Goal: Task Accomplishment & Management: Complete application form

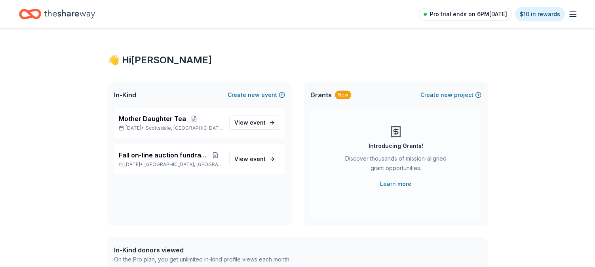
click at [463, 14] on span "Pro trial ends on 6PM[DATE]" at bounding box center [468, 15] width 77 height 10
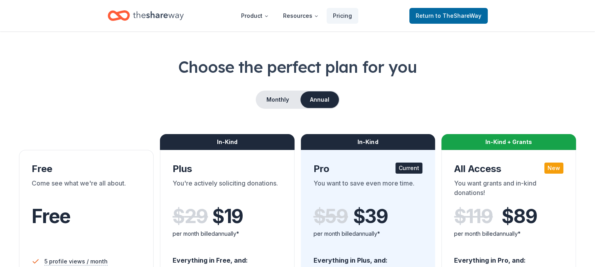
scroll to position [22, 0]
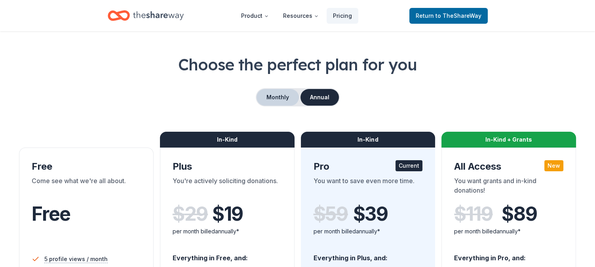
click at [274, 95] on button "Monthly" at bounding box center [278, 97] width 42 height 17
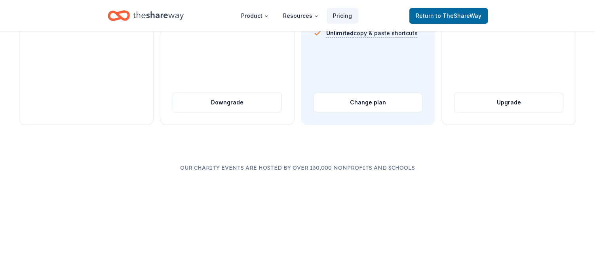
scroll to position [375, 0]
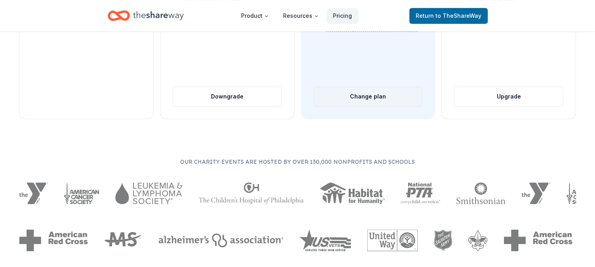
click at [347, 99] on button "Change plan" at bounding box center [368, 96] width 109 height 19
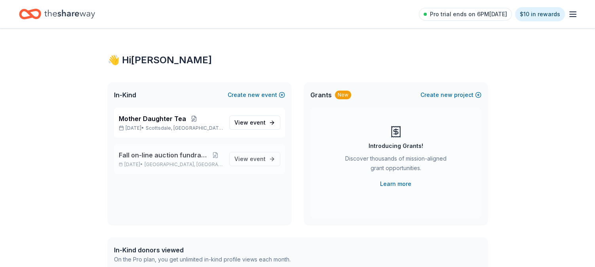
click at [160, 158] on span "Fall on-line auction fundraiser" at bounding box center [163, 155] width 89 height 10
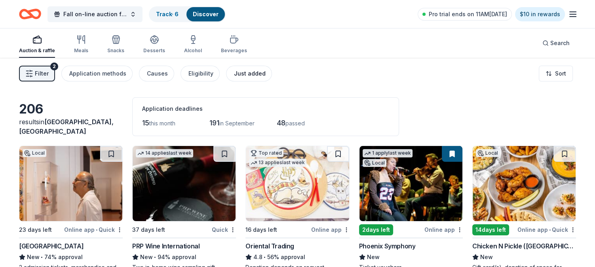
click at [236, 73] on div "Just added" at bounding box center [250, 74] width 32 height 10
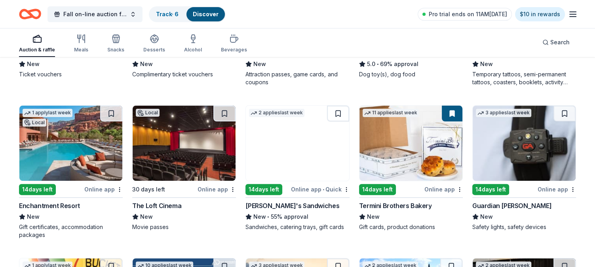
scroll to position [196, 0]
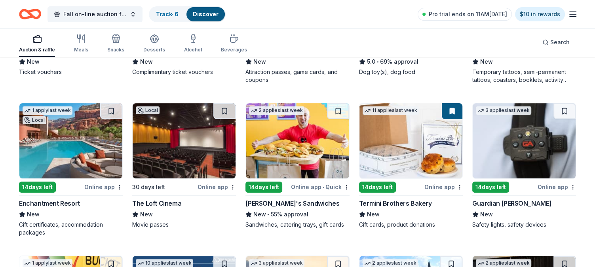
click at [63, 145] on img at bounding box center [70, 140] width 103 height 75
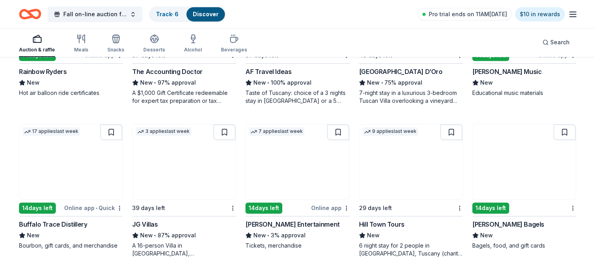
scroll to position [486, 0]
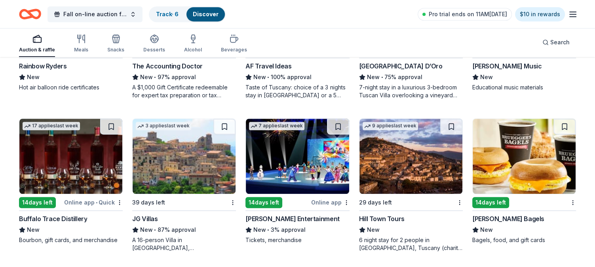
click at [60, 219] on div "Buffalo Trace Distillery" at bounding box center [53, 219] width 68 height 10
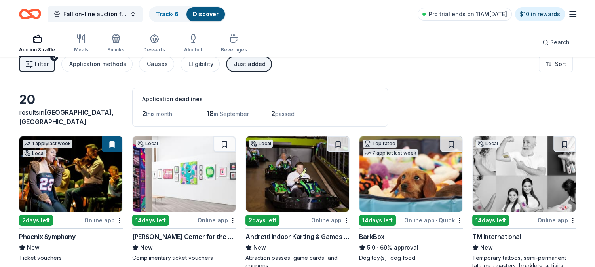
scroll to position [0, 0]
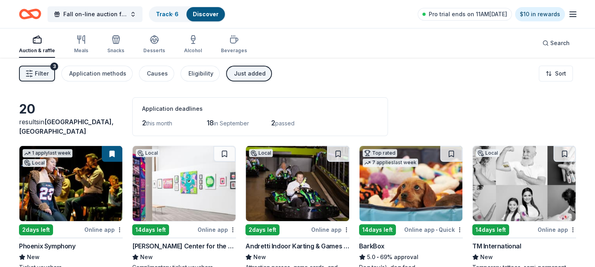
click at [246, 74] on div "Just added" at bounding box center [250, 74] width 32 height 10
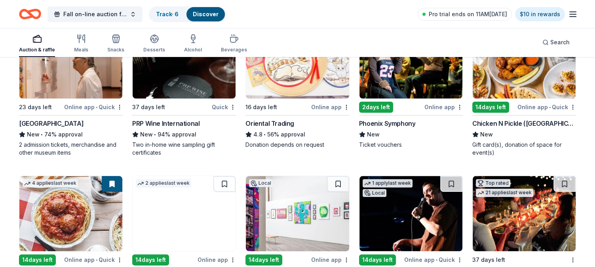
scroll to position [122, 0]
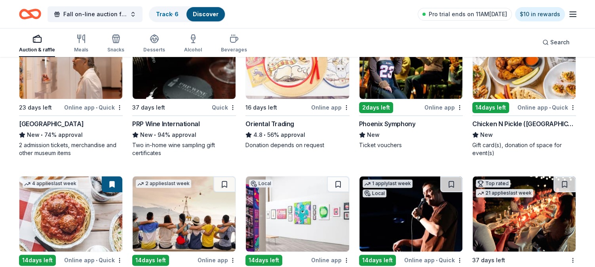
click at [529, 85] on img at bounding box center [524, 61] width 103 height 75
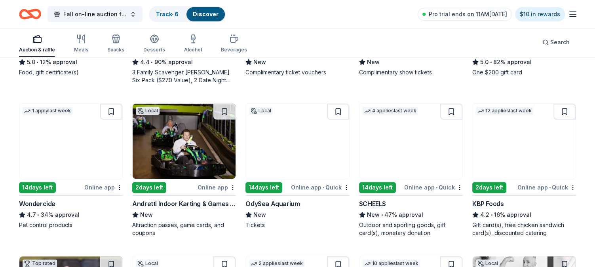
scroll to position [346, 0]
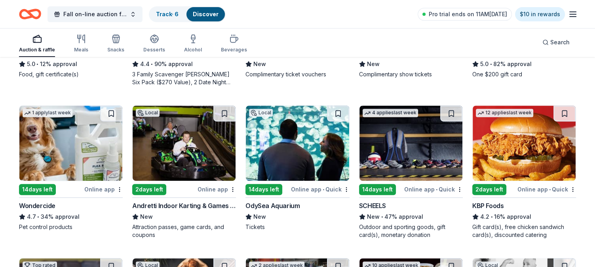
click at [538, 158] on img at bounding box center [524, 143] width 103 height 75
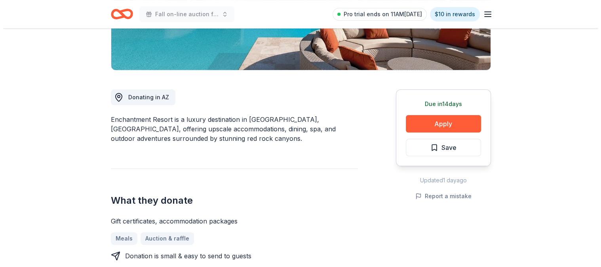
scroll to position [177, 0]
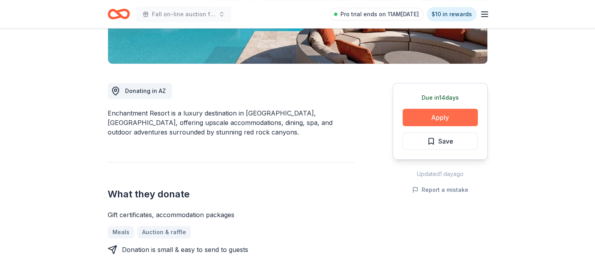
click at [450, 114] on button "Apply" at bounding box center [440, 117] width 75 height 17
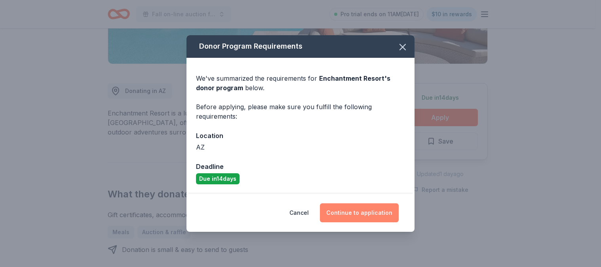
click at [362, 211] on button "Continue to application" at bounding box center [359, 213] width 79 height 19
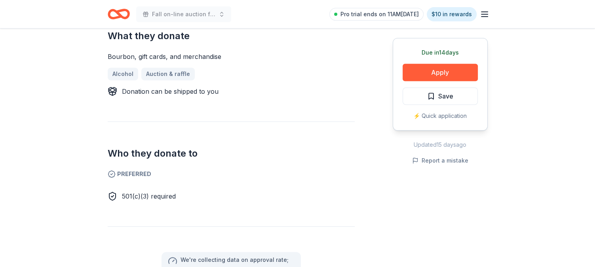
scroll to position [324, 0]
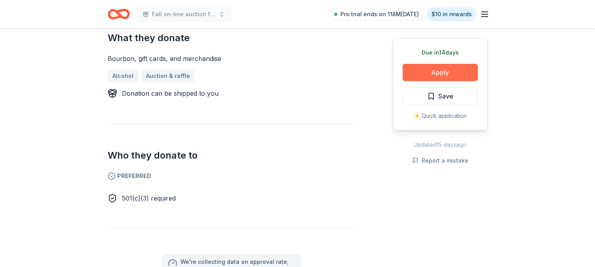
click at [441, 70] on button "Apply" at bounding box center [440, 72] width 75 height 17
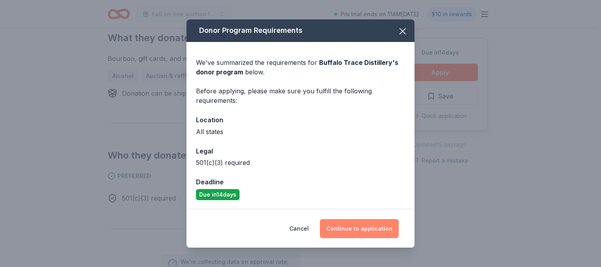
click at [366, 230] on button "Continue to application" at bounding box center [359, 228] width 79 height 19
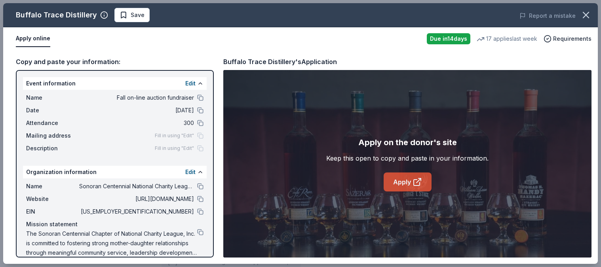
click at [404, 182] on link "Apply" at bounding box center [408, 182] width 48 height 19
click at [584, 16] on icon "button" at bounding box center [586, 15] width 11 height 11
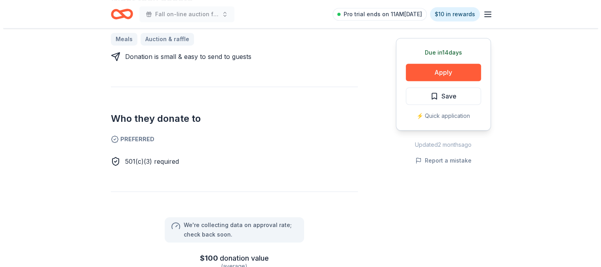
scroll to position [370, 0]
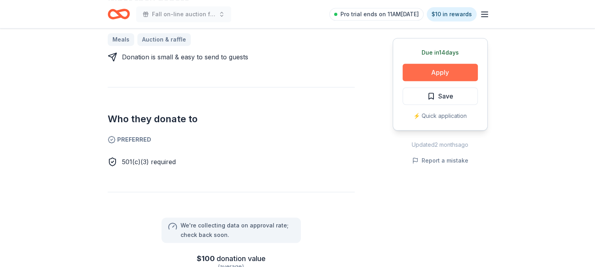
click at [438, 71] on button "Apply" at bounding box center [440, 72] width 75 height 17
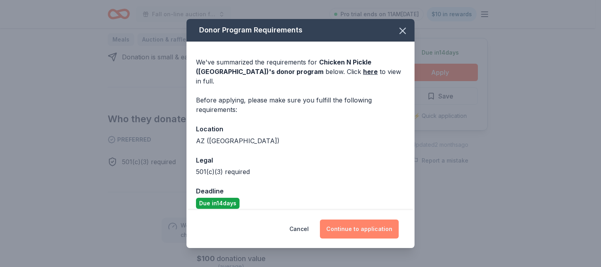
click at [353, 225] on button "Continue to application" at bounding box center [359, 229] width 79 height 19
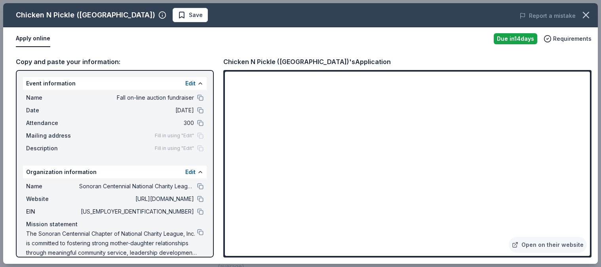
click at [235, 37] on div "Apply online" at bounding box center [252, 38] width 472 height 17
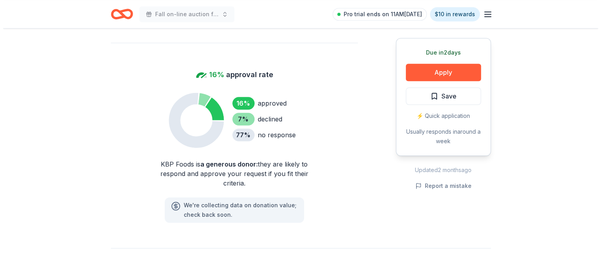
scroll to position [556, 0]
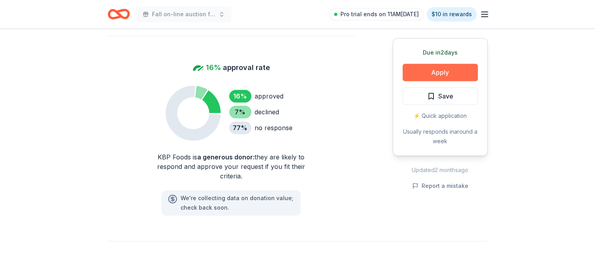
click at [446, 74] on button "Apply" at bounding box center [440, 72] width 75 height 17
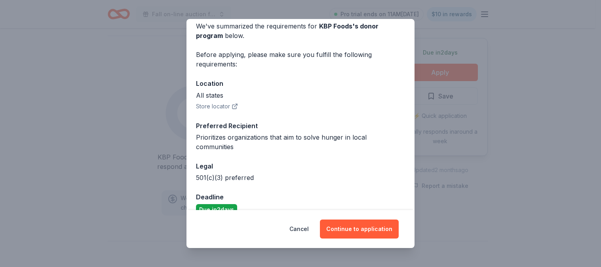
scroll to position [50, 0]
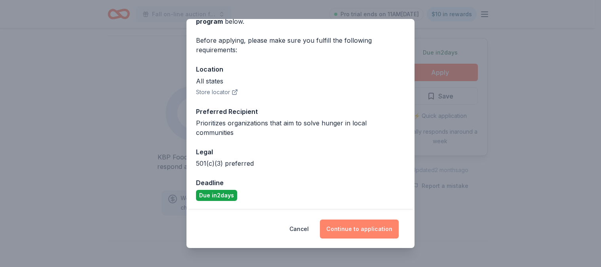
click at [354, 229] on button "Continue to application" at bounding box center [359, 229] width 79 height 19
